Goal: Book appointment/travel/reservation

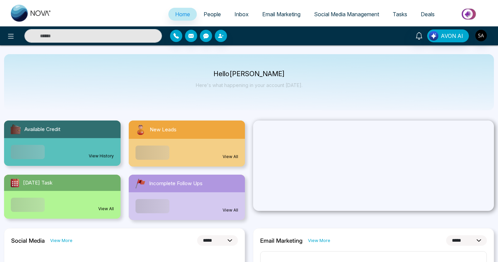
select select "*"
click at [213, 11] on span "People" at bounding box center [212, 14] width 17 height 7
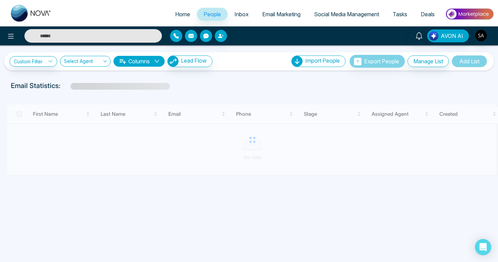
click at [396, 11] on span "Tasks" at bounding box center [400, 14] width 15 height 7
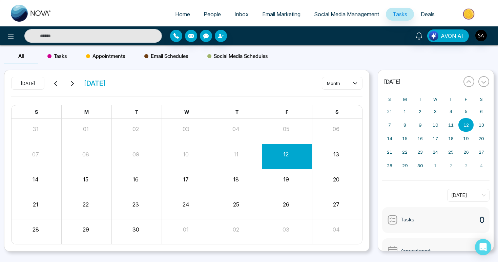
click at [96, 60] on div "Appointments" at bounding box center [106, 56] width 58 height 16
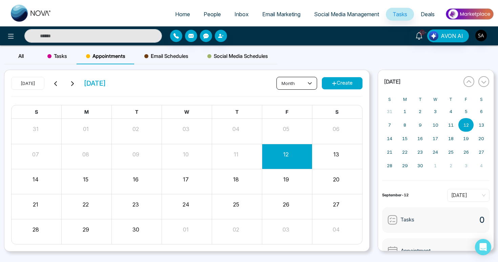
click at [301, 83] on button "month" at bounding box center [297, 83] width 41 height 13
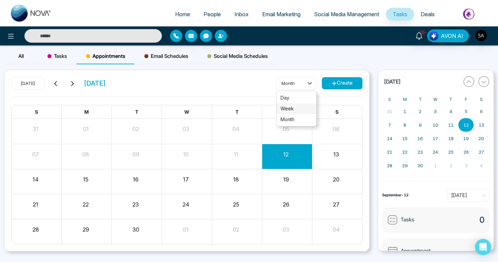
click at [295, 109] on span "week" at bounding box center [297, 108] width 32 height 7
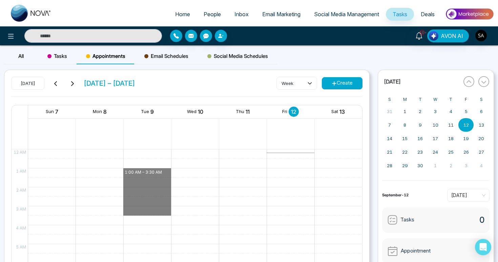
drag, startPoint x: 163, startPoint y: 166, endPoint x: 180, endPoint y: 211, distance: 47.3
click at [180, 211] on div "12 AM 1 AM 2 AM 3 AM 4 AM 5 AM 6 AM 7 AM 8 AM 9 AM 10 AM 11 AM 12 PM 1 PM 2 PM …" at bounding box center [187, 227] width 351 height 156
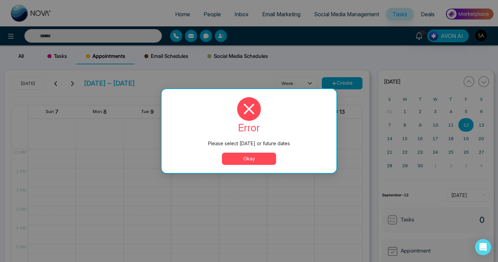
click at [240, 159] on button "Okay" at bounding box center [249, 159] width 54 height 12
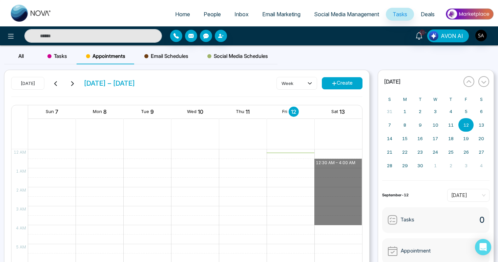
drag, startPoint x: 326, startPoint y: 158, endPoint x: 348, endPoint y: 220, distance: 65.0
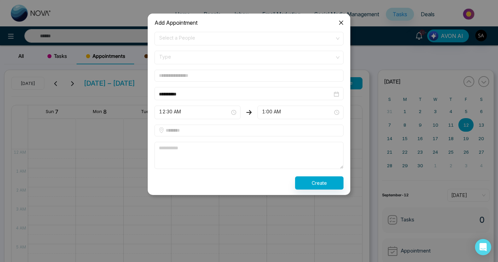
click at [341, 20] on icon "close" at bounding box center [341, 22] width 5 height 5
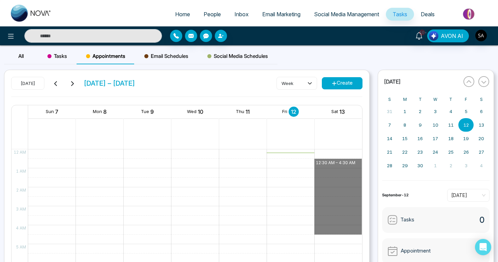
drag, startPoint x: 327, startPoint y: 162, endPoint x: 340, endPoint y: 234, distance: 73.8
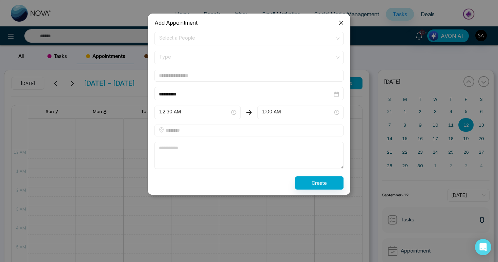
click at [342, 21] on icon "close" at bounding box center [341, 22] width 5 height 5
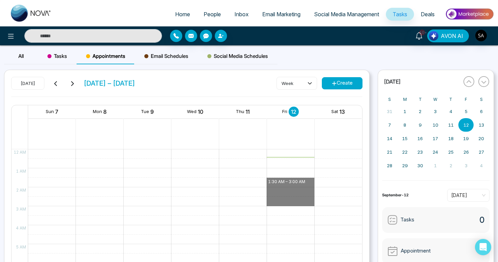
drag, startPoint x: 276, startPoint y: 174, endPoint x: 298, endPoint y: 218, distance: 48.7
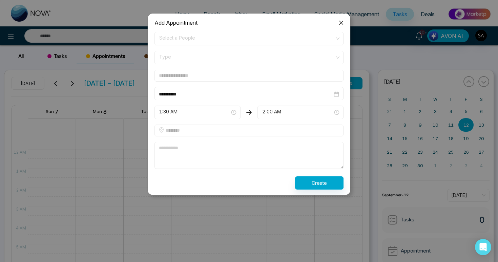
click at [341, 24] on icon "close" at bounding box center [341, 22] width 5 height 5
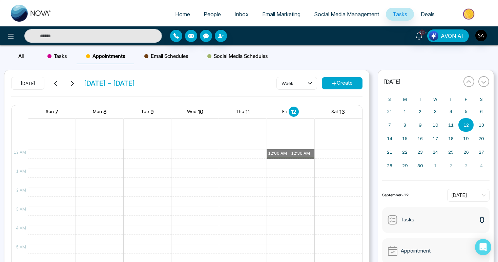
drag, startPoint x: 281, startPoint y: 154, endPoint x: 277, endPoint y: 144, distance: 10.8
click at [277, 144] on div "Sun 7 Mon 8 Tue 9 Wed 10 Thu 11 Fri 12 Sat 13 12 AM 1 AM 2 AM 3 AM 4 AM 5 AM 6 …" at bounding box center [187, 205] width 352 height 201
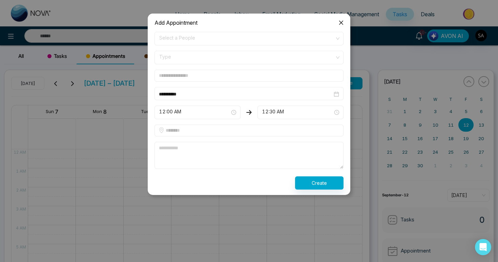
click at [344, 25] on icon "close" at bounding box center [341, 22] width 5 height 5
